Goal: Find specific page/section: Find specific page/section

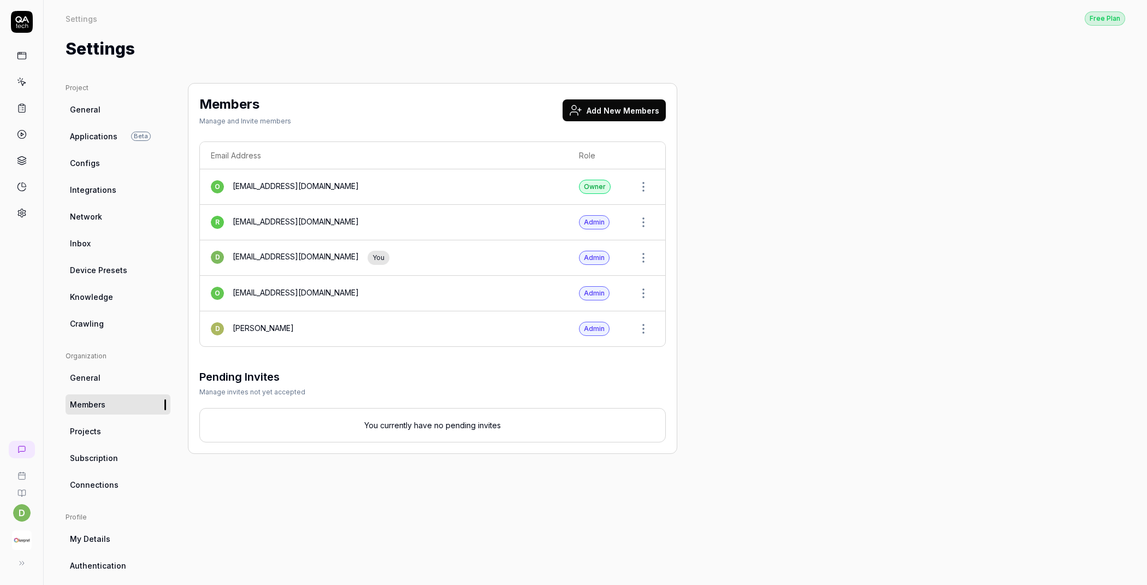
click at [27, 85] on link at bounding box center [22, 82] width 20 height 20
